Goal: Transaction & Acquisition: Download file/media

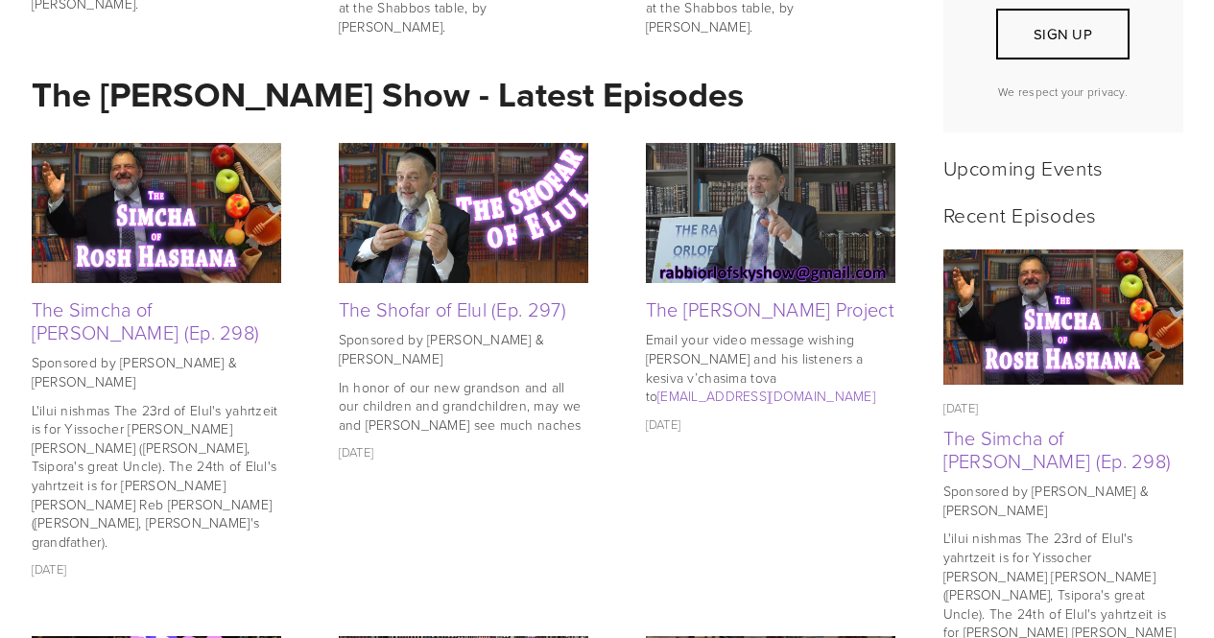
scroll to position [441, 0]
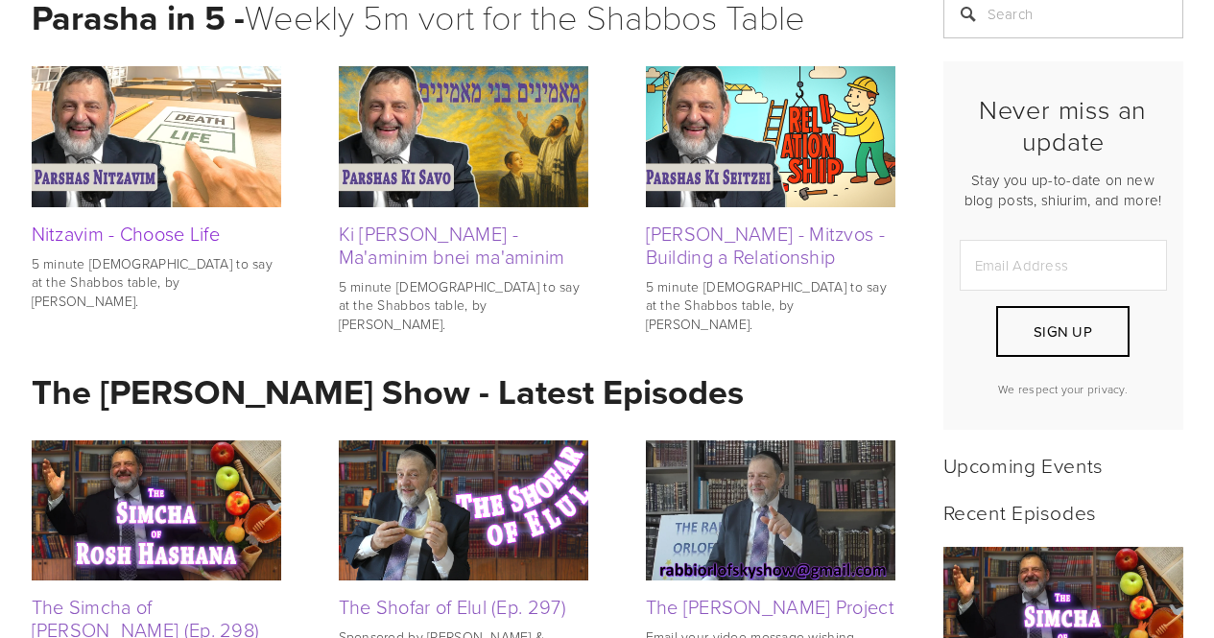
click at [162, 221] on link "Nitzavim - Choose Life" at bounding box center [126, 233] width 189 height 27
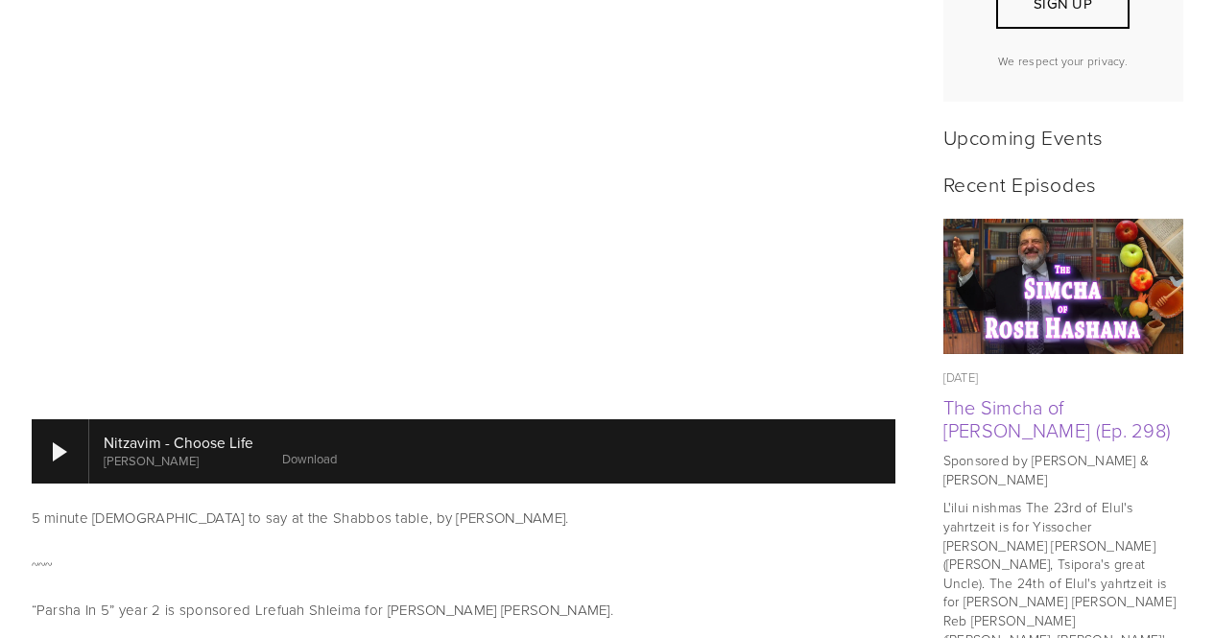
scroll to position [866, 0]
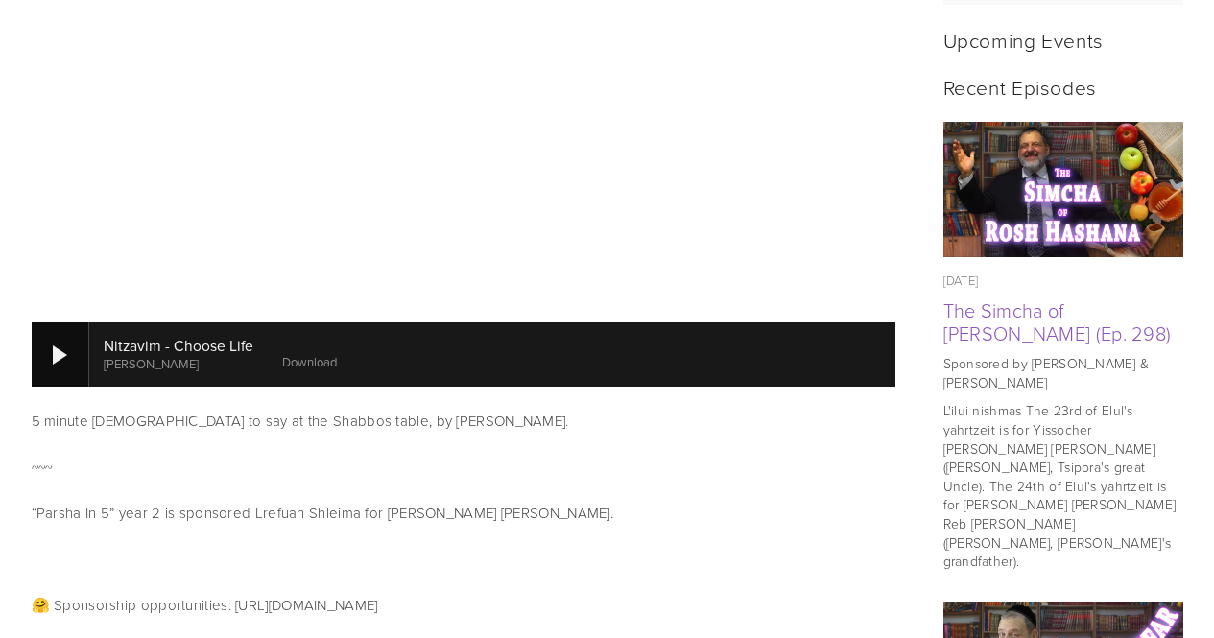
click at [61, 357] on div at bounding box center [60, 354] width 14 height 19
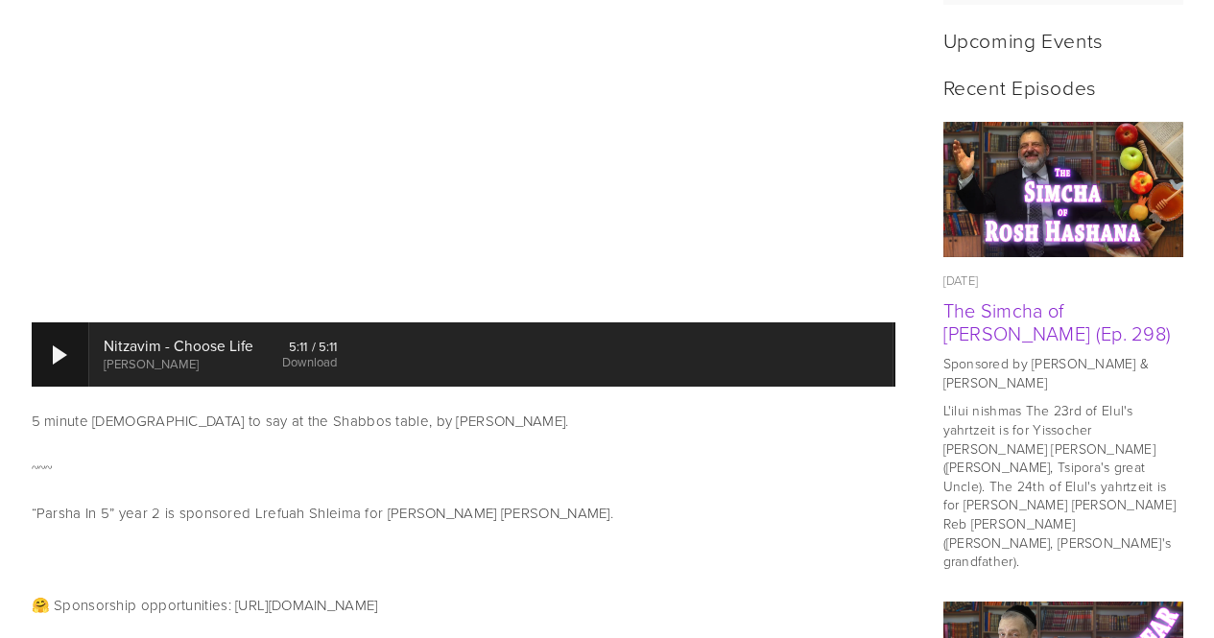
click at [1060, 307] on link "The Simcha of [PERSON_NAME] (Ep. 298)" at bounding box center [1057, 321] width 228 height 50
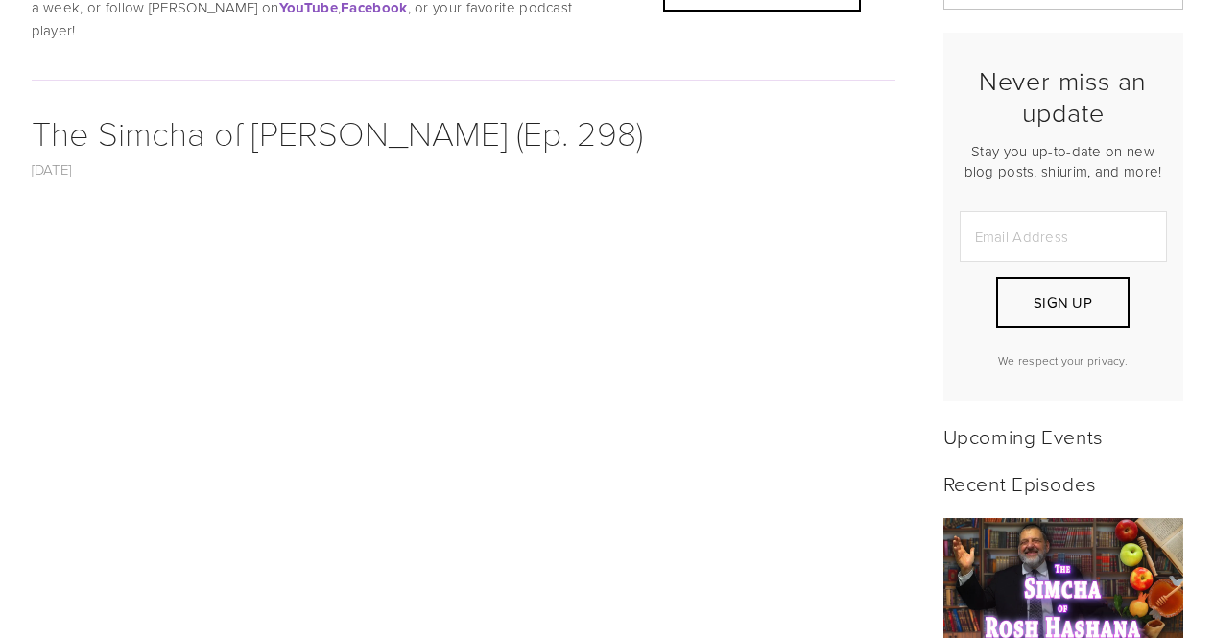
scroll to position [704, 0]
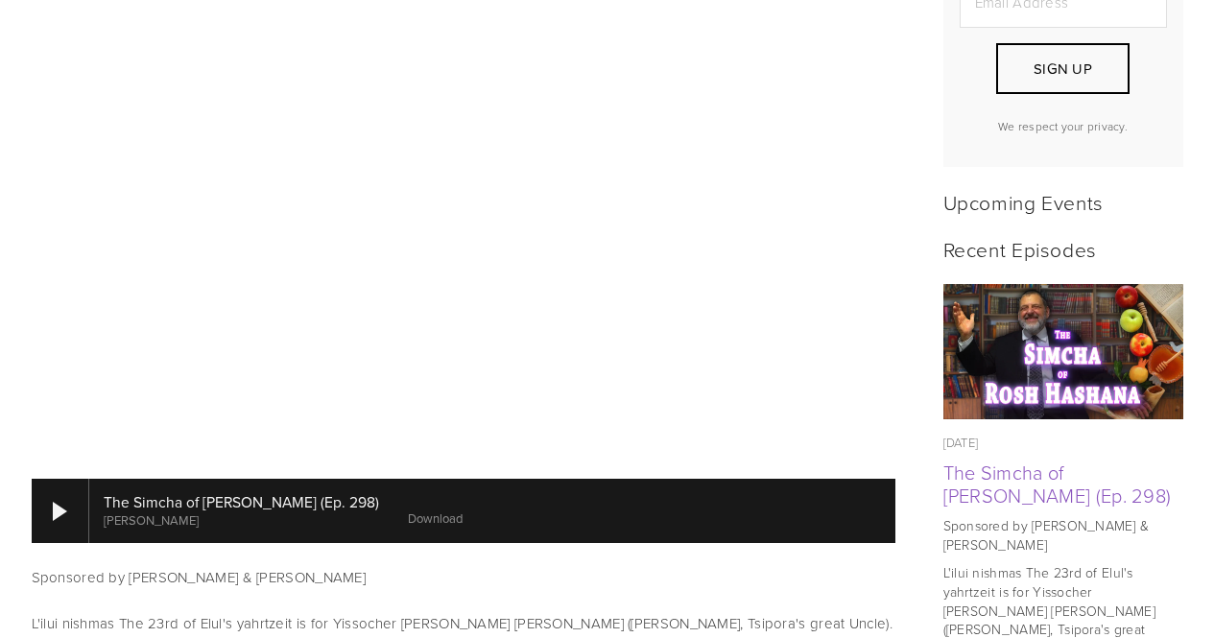
click at [422, 509] on link "Download" at bounding box center [435, 517] width 55 height 17
